Goal: Task Accomplishment & Management: Manage account settings

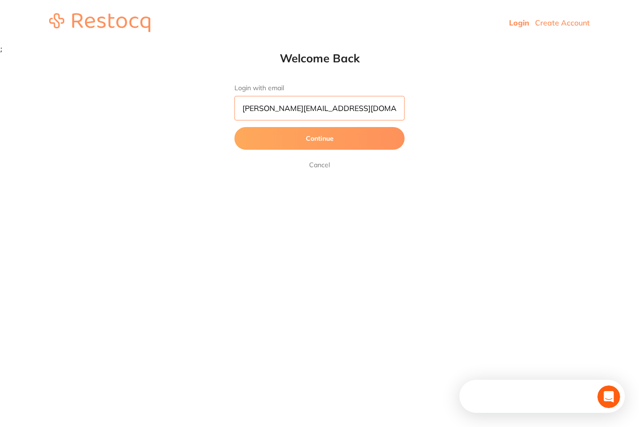
type input "jason_balwyn@yahoo.com.au"
click at [320, 139] on button "Continue" at bounding box center [319, 138] width 170 height 23
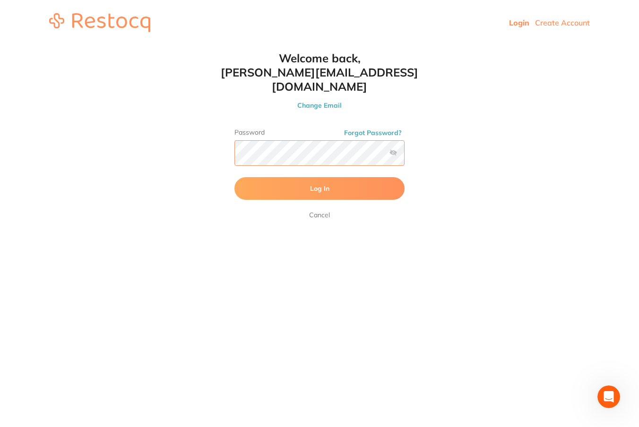
click at [320, 177] on button "Log In" at bounding box center [319, 188] width 170 height 23
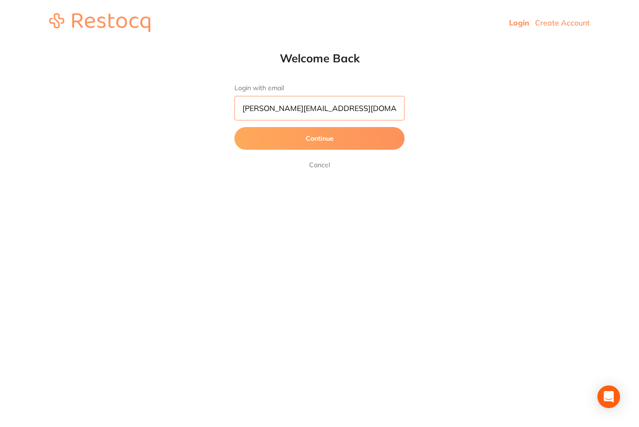
type input "[PERSON_NAME][EMAIL_ADDRESS][DOMAIN_NAME]"
click at [320, 139] on button "Continue" at bounding box center [319, 138] width 170 height 23
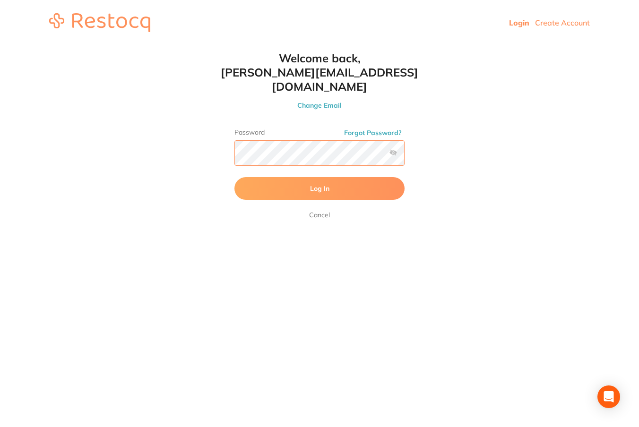
click at [320, 177] on button "Log In" at bounding box center [319, 188] width 170 height 23
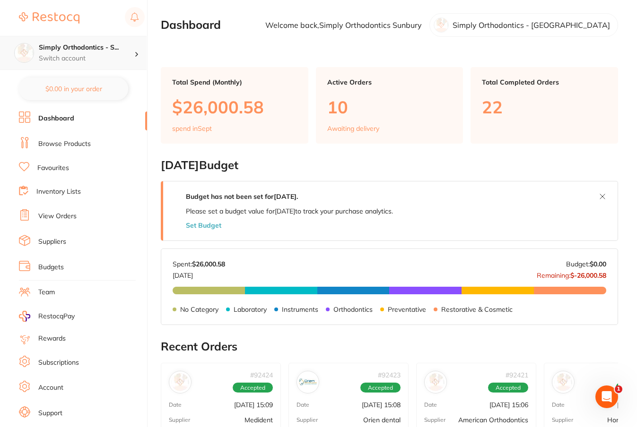
click at [115, 53] on div "Simply Orthodontics - S... Switch account" at bounding box center [86, 53] width 95 height 20
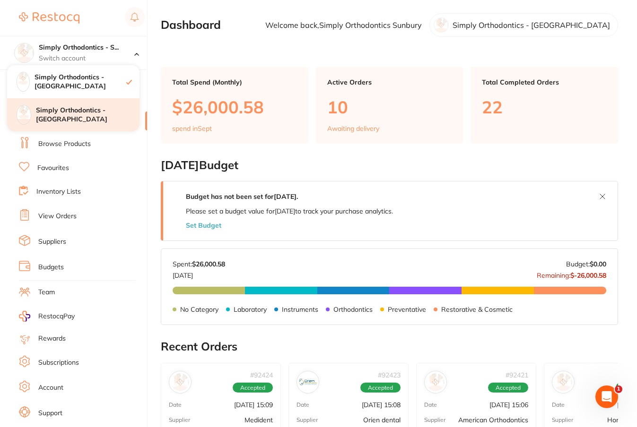
click at [102, 115] on h4 "Simply Orthodontics - [GEOGRAPHIC_DATA]" at bounding box center [88, 115] width 104 height 18
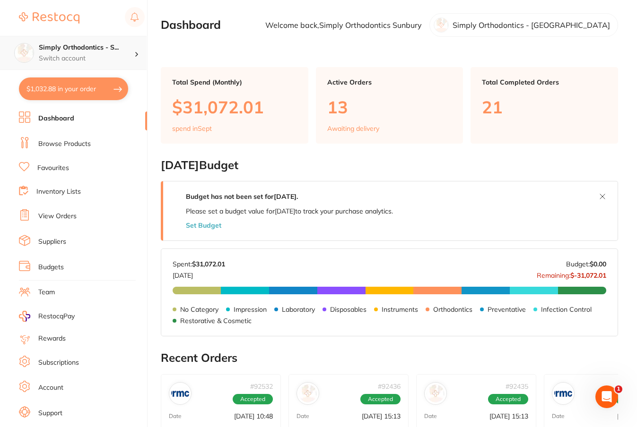
click at [95, 45] on h4 "Simply Orthodontics - S..." at bounding box center [86, 47] width 95 height 9
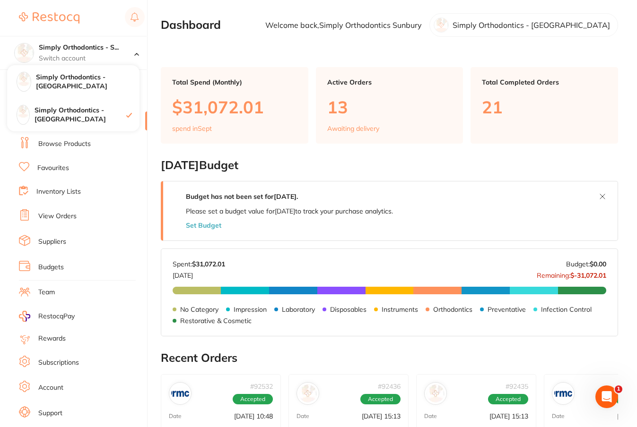
drag, startPoint x: 273, startPoint y: 37, endPoint x: 260, endPoint y: 40, distance: 13.4
click at [273, 37] on main "Dashboard Welcome back, Simply Orthodontics Sunbury Simply Orthodontics - Syden…" at bounding box center [399, 380] width 476 height 760
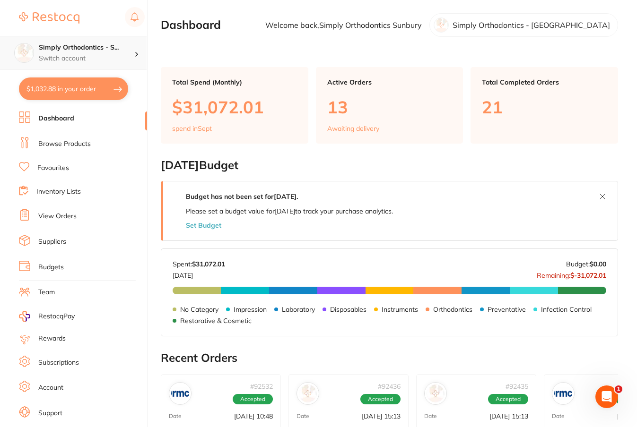
click at [85, 50] on h4 "Simply Orthodontics - S..." at bounding box center [86, 47] width 95 height 9
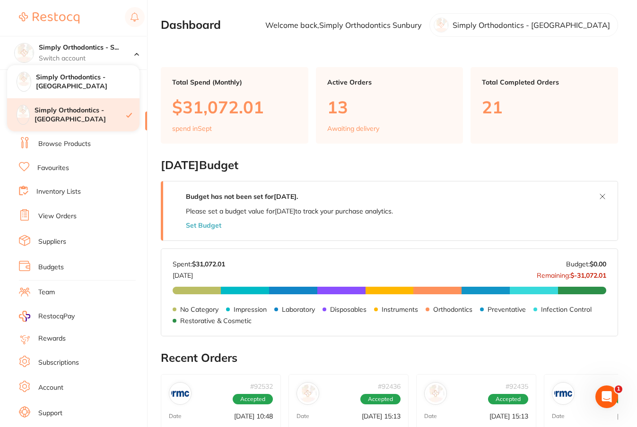
click at [74, 115] on h4 "Simply Orthodontics - [GEOGRAPHIC_DATA]" at bounding box center [81, 115] width 92 height 18
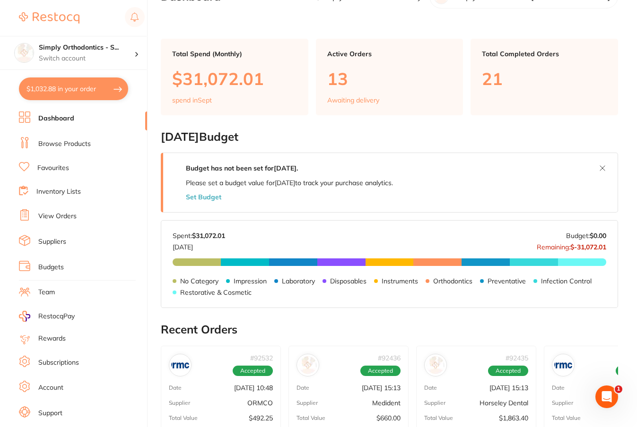
scroll to position [29, 0]
click at [67, 214] on link "View Orders" at bounding box center [57, 216] width 38 height 9
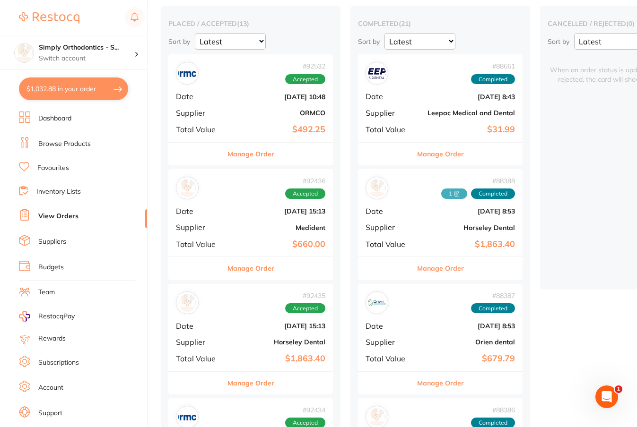
scroll to position [79, 0]
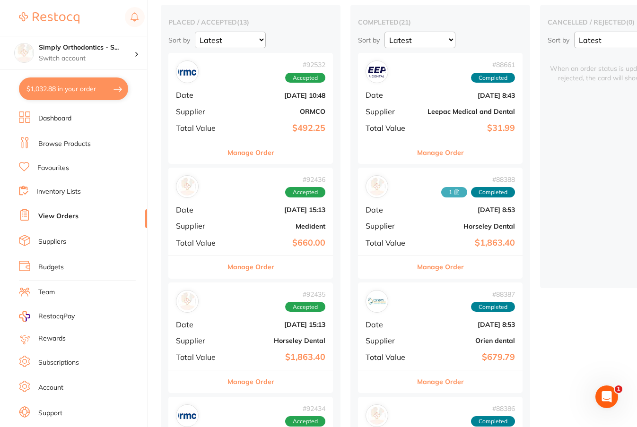
click at [248, 226] on b "Medident" at bounding box center [278, 227] width 95 height 8
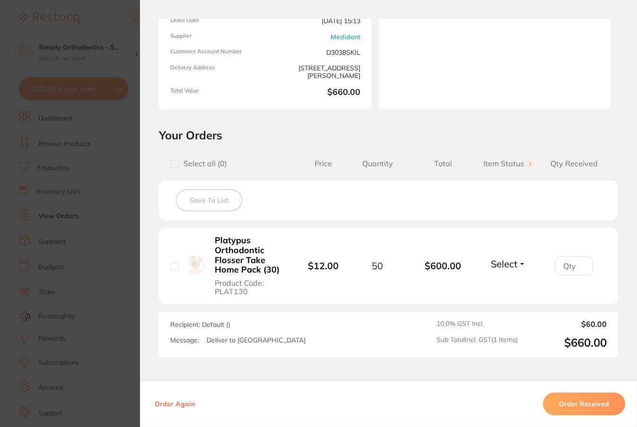
scroll to position [105, 0]
click at [578, 265] on input "1" at bounding box center [574, 264] width 38 height 19
type input "0"
click at [579, 268] on input "0" at bounding box center [574, 264] width 38 height 19
type input "50"
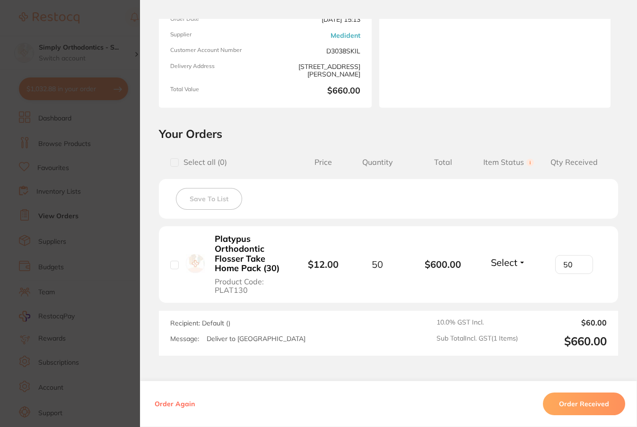
click at [613, 291] on li "Platypus Orthodontic Flosser Take Home Pack (30) Product Code: PLAT130 $12.00 5…" at bounding box center [388, 264] width 459 height 77
click at [172, 267] on input "checkbox" at bounding box center [174, 265] width 9 height 9
checkbox input "true"
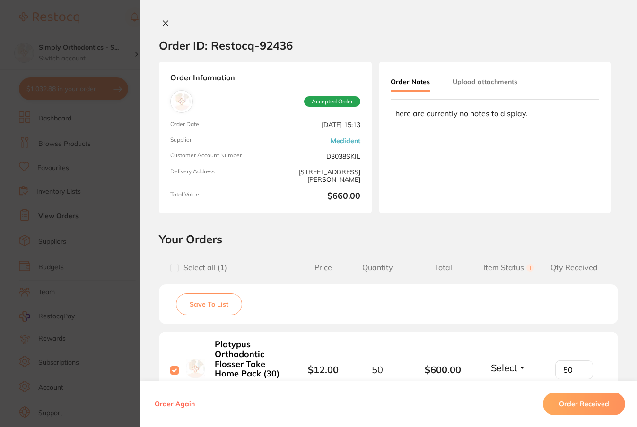
scroll to position [0, 0]
click at [484, 86] on button "Upload attachments" at bounding box center [484, 81] width 65 height 17
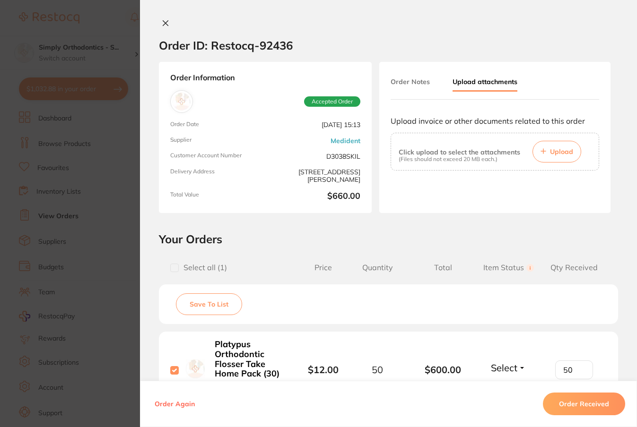
click at [557, 156] on span "Upload" at bounding box center [561, 152] width 23 height 9
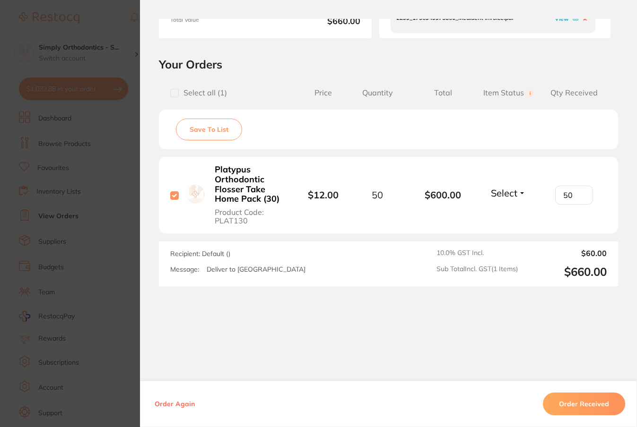
scroll to position [177, 0]
click at [593, 407] on button "Order Received" at bounding box center [584, 404] width 82 height 23
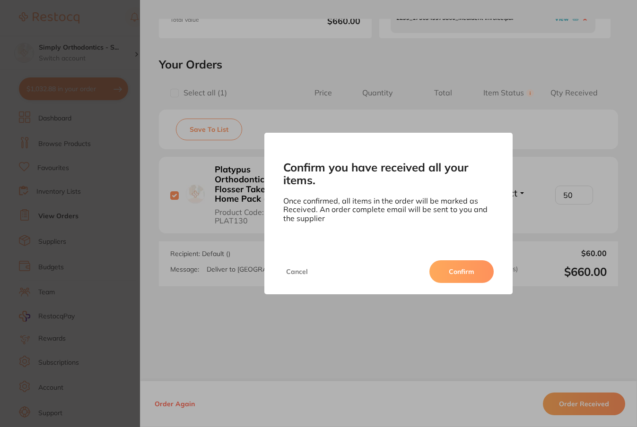
click at [462, 272] on button "Confirm" at bounding box center [461, 271] width 64 height 23
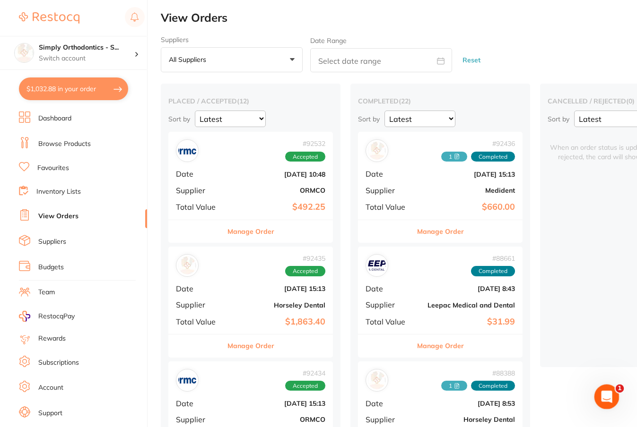
click at [600, 392] on div "Open Intercom Messenger" at bounding box center [605, 395] width 31 height 31
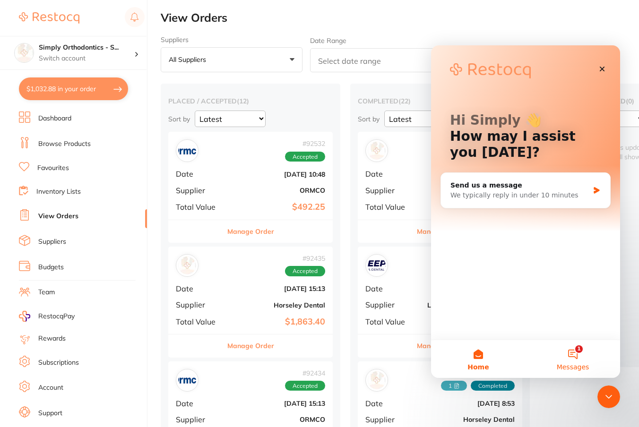
click at [581, 358] on button "1 Messages" at bounding box center [573, 359] width 95 height 38
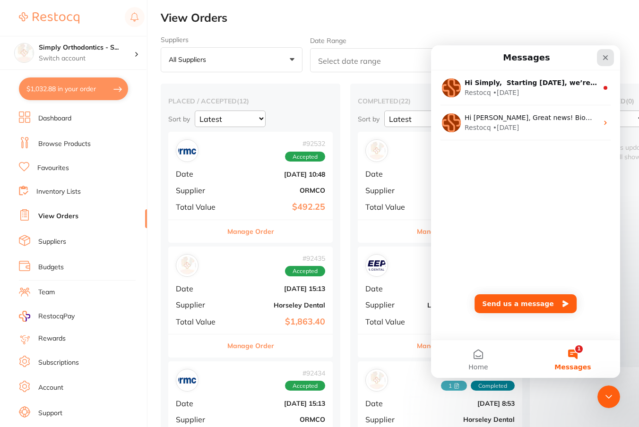
click at [608, 56] on icon "Close" at bounding box center [605, 57] width 5 height 5
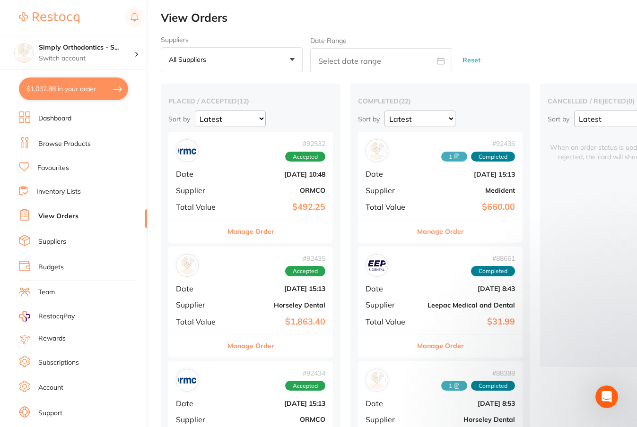
click at [73, 90] on button "$1,032.88 in your order" at bounding box center [73, 89] width 109 height 23
checkbox input "true"
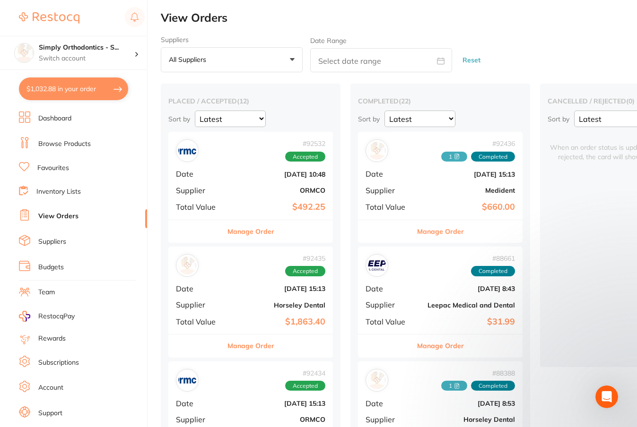
checkbox input "true"
